Goal: Check status: Check status

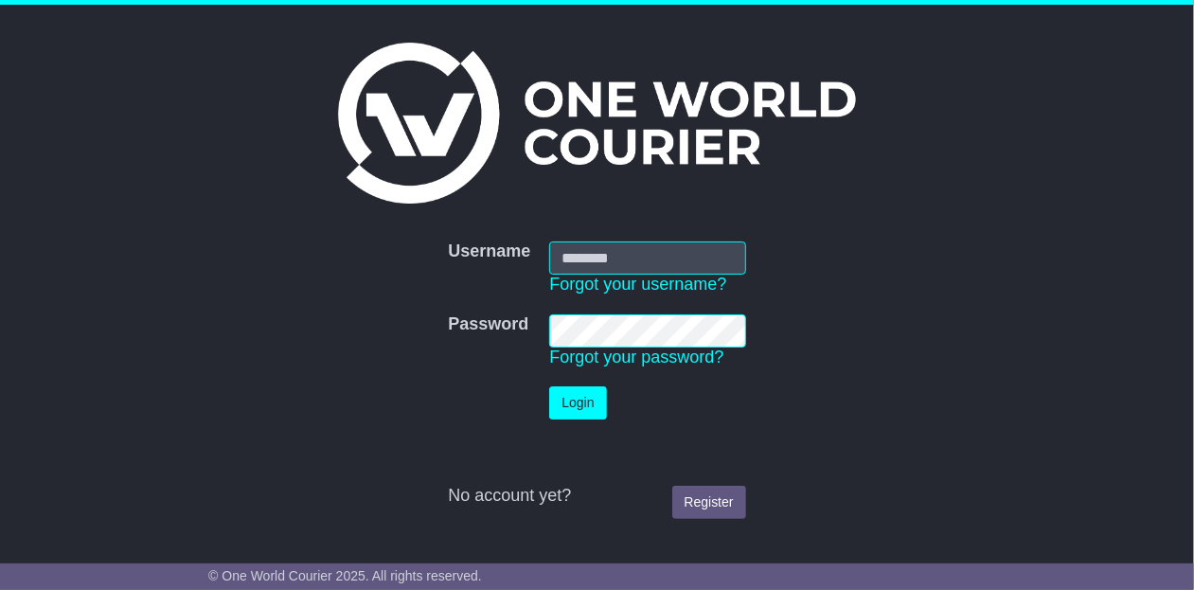
type input "**********"
click at [549, 386] on button "Login" at bounding box center [577, 402] width 57 height 33
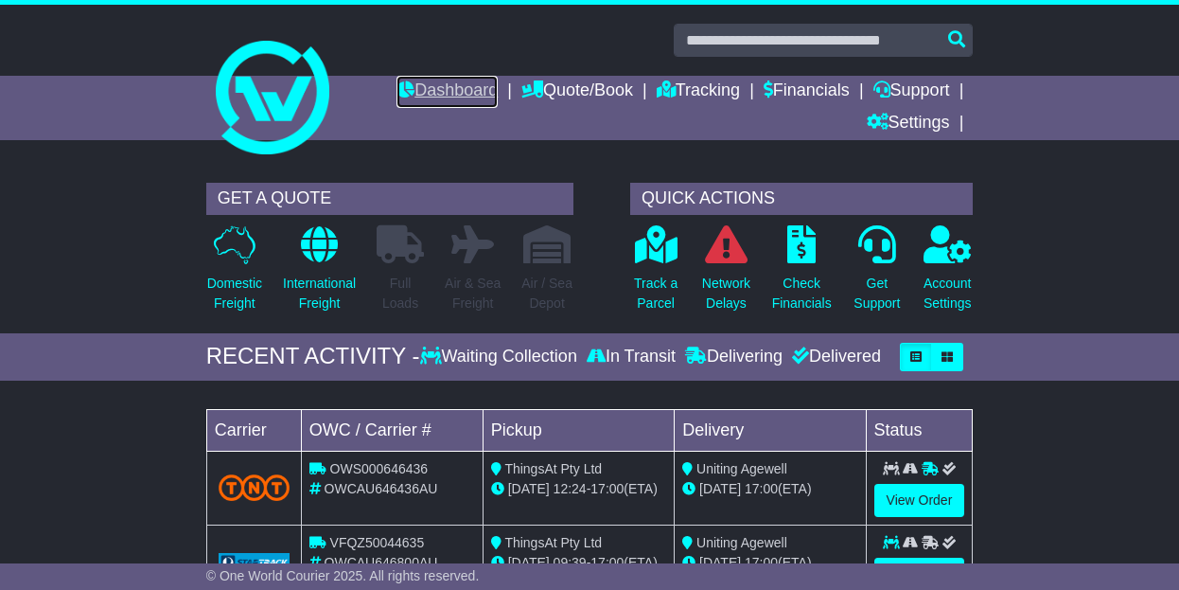
click at [439, 80] on link "Dashboard" at bounding box center [447, 92] width 101 height 32
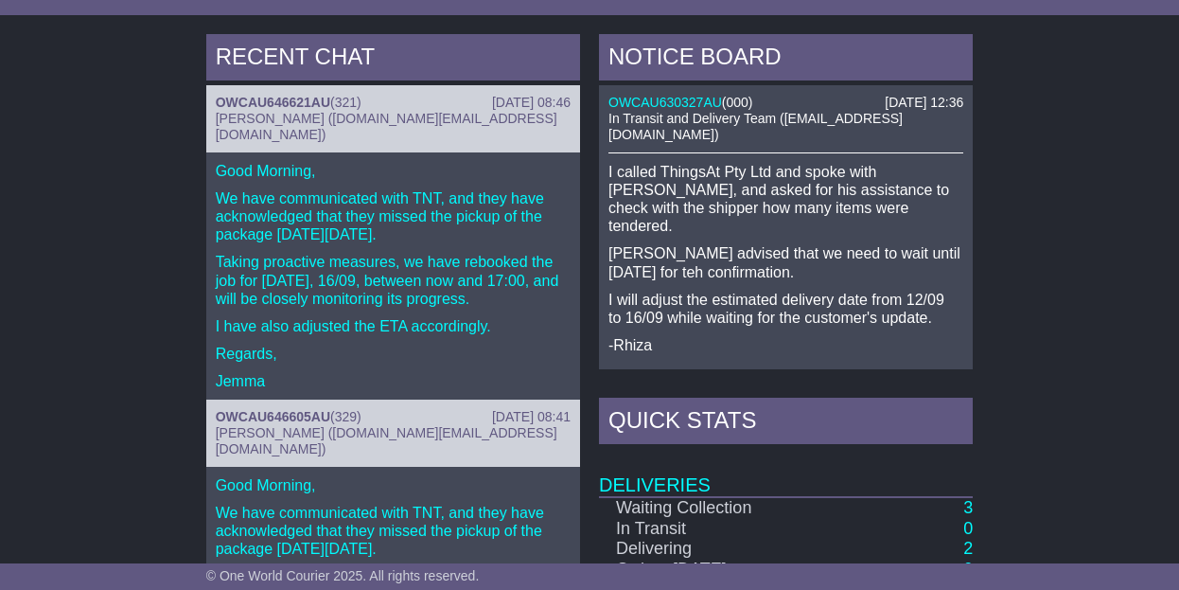
scroll to position [808, 0]
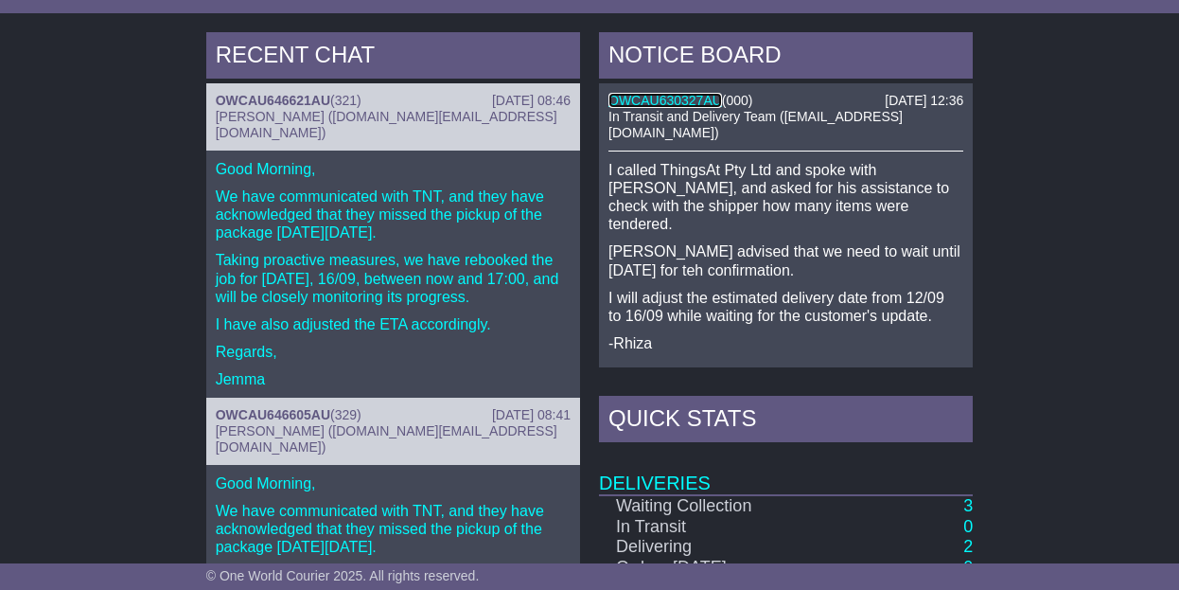
click at [683, 93] on link "OWCAU630327AU" at bounding box center [666, 100] width 114 height 15
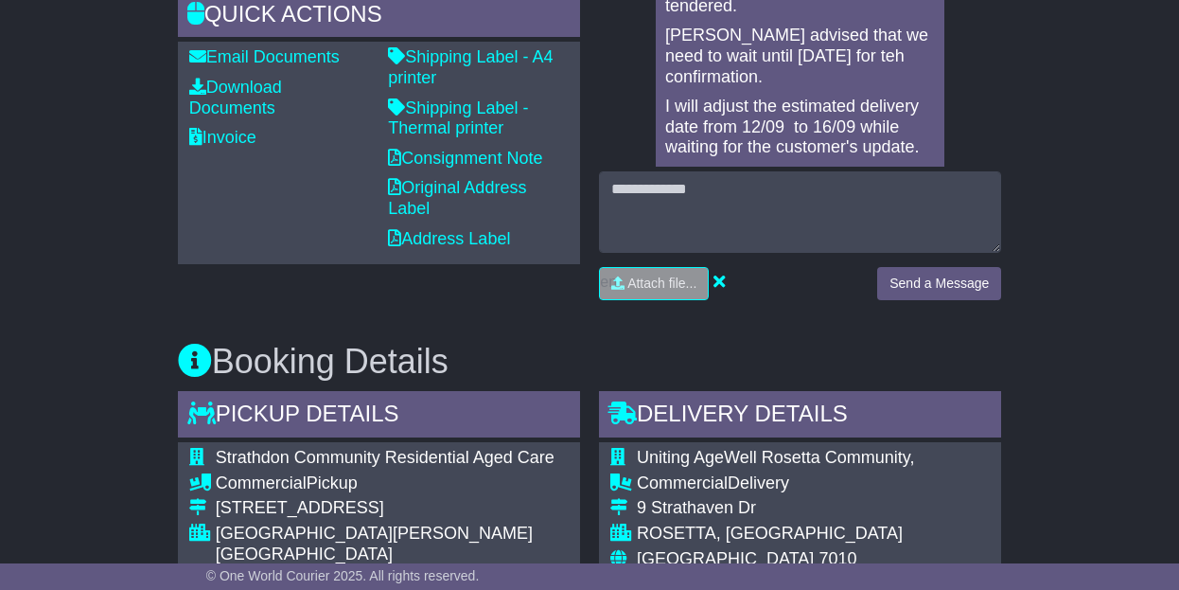
scroll to position [1115, 0]
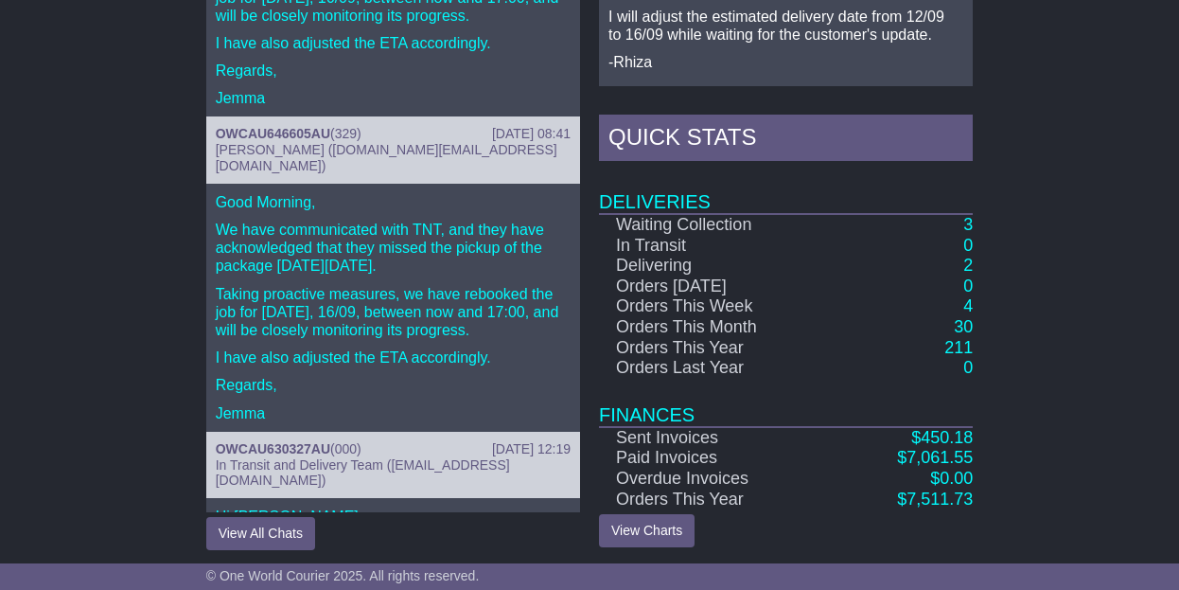
scroll to position [43, 0]
